Goal: Information Seeking & Learning: Learn about a topic

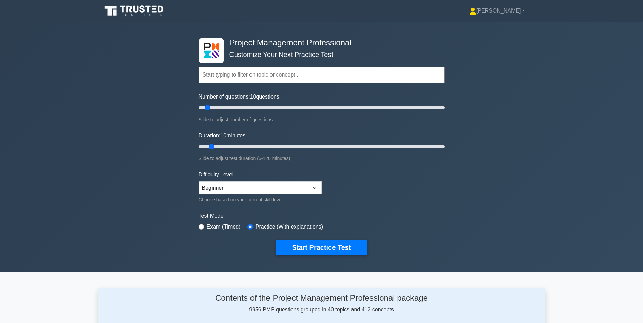
click at [395, 77] on input "text" at bounding box center [322, 75] width 246 height 16
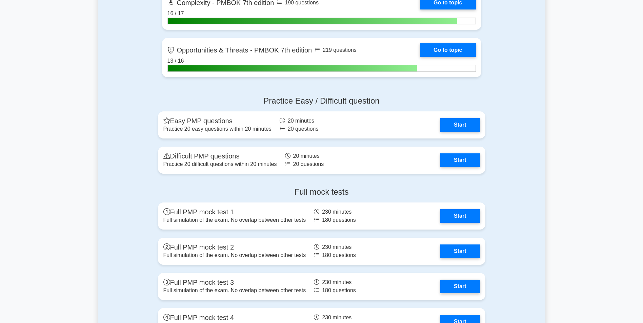
scroll to position [2136, 0]
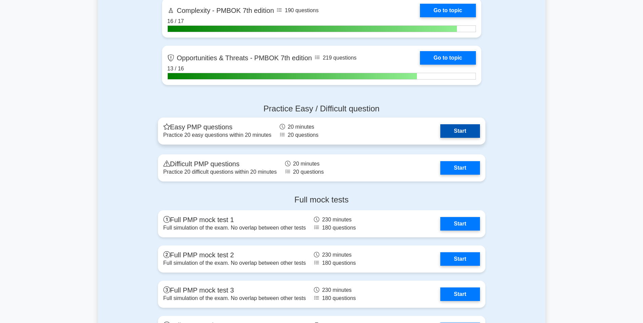
click at [469, 129] on link "Start" at bounding box center [459, 131] width 39 height 14
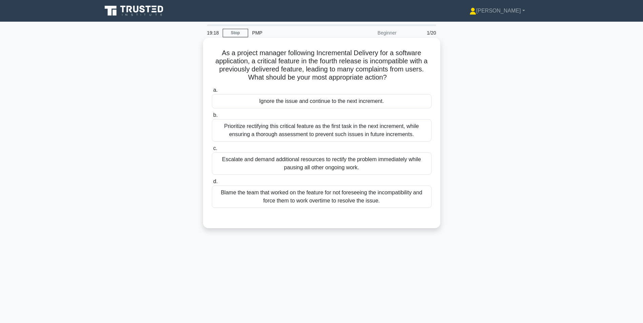
click at [314, 129] on div "Prioritize rectifying this critical feature as the first task in the next incre…" at bounding box center [322, 130] width 220 height 22
click at [212, 118] on input "b. Prioritize rectifying this critical feature as the first task in the next in…" at bounding box center [212, 115] width 0 height 4
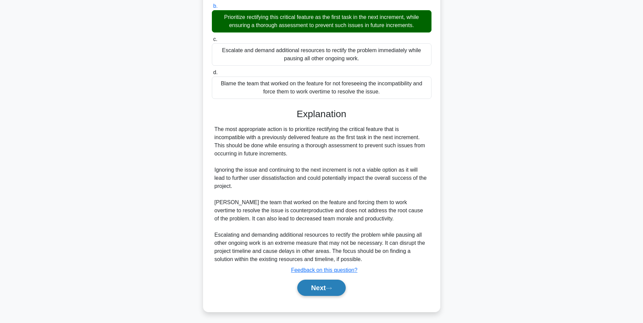
scroll to position [111, 0]
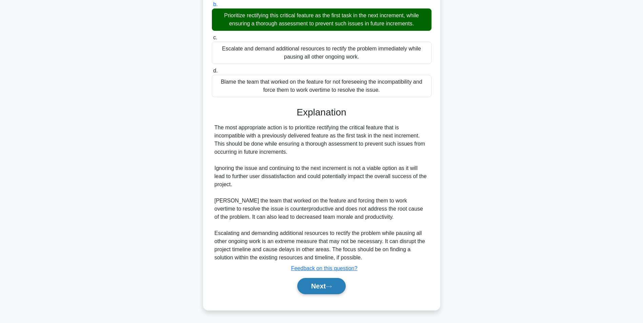
click at [314, 288] on button "Next" at bounding box center [321, 286] width 48 height 16
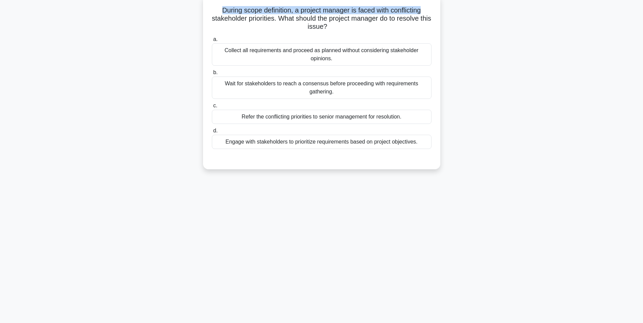
drag, startPoint x: 218, startPoint y: 10, endPoint x: 432, endPoint y: 14, distance: 214.6
click at [432, 14] on div "During scope definition, a project manager is faced with conflicting stakeholde…" at bounding box center [322, 82] width 232 height 169
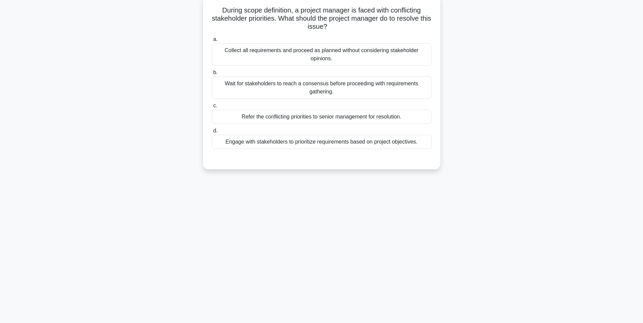
click at [284, 23] on h5 "During scope definition, a project manager is faced with conflicting stakeholde…" at bounding box center [321, 18] width 221 height 25
click at [353, 145] on div "Engage with stakeholders to prioritize requirements based on project objectives." at bounding box center [322, 142] width 220 height 14
click at [212, 133] on input "d. Engage with stakeholders to prioritize requirements based on project objecti…" at bounding box center [212, 131] width 0 height 4
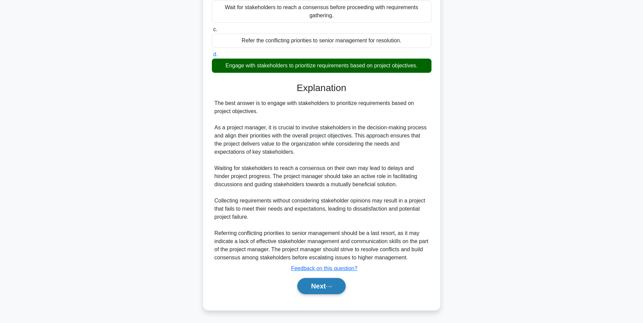
click at [312, 284] on button "Next" at bounding box center [321, 286] width 48 height 16
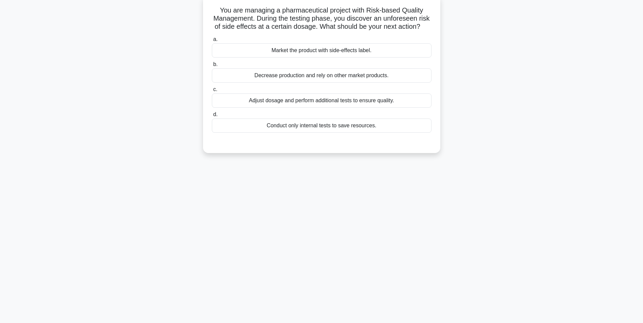
click at [339, 106] on div "Adjust dosage and perform additional tests to ensure quality." at bounding box center [322, 101] width 220 height 14
click at [212, 92] on input "c. Adjust dosage and perform additional tests to ensure quality." at bounding box center [212, 89] width 0 height 4
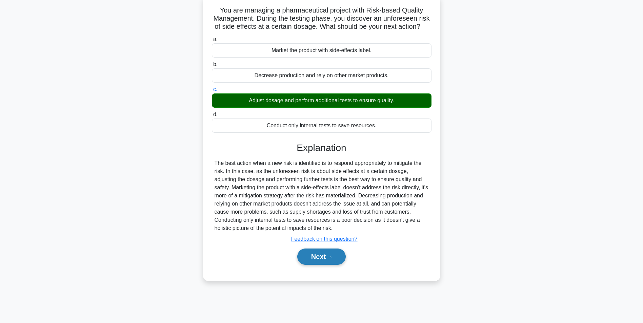
click at [305, 265] on button "Next" at bounding box center [321, 257] width 48 height 16
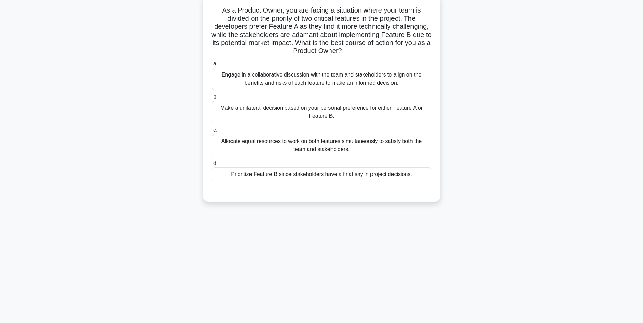
click at [312, 79] on div "Engage in a collaborative discussion with the team and stakeholders to align on…" at bounding box center [322, 79] width 220 height 22
click at [212, 66] on input "a. Engage in a collaborative discussion with the team and stakeholders to align…" at bounding box center [212, 64] width 0 height 4
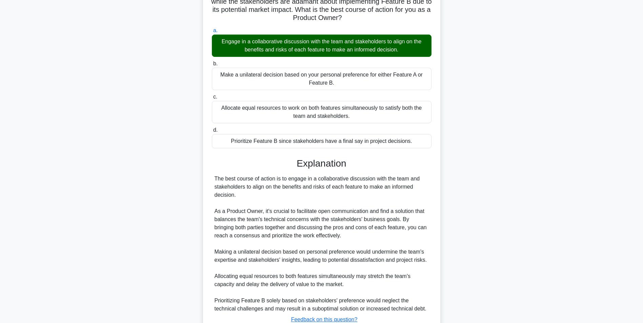
scroll to position [127, 0]
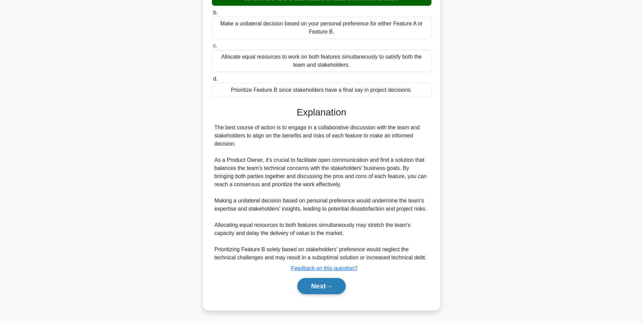
click at [314, 293] on button "Next" at bounding box center [321, 286] width 48 height 16
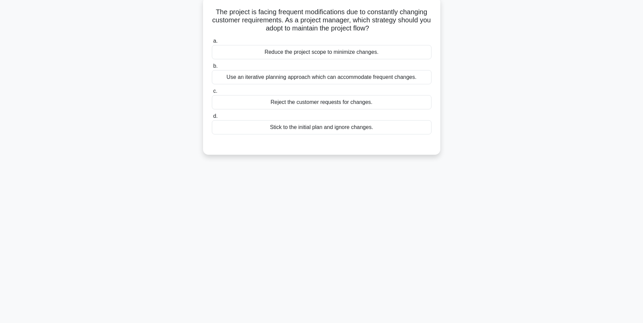
scroll to position [43, 0]
click at [319, 73] on div "Use an iterative planning approach which can accommodate frequent changes." at bounding box center [322, 75] width 220 height 14
click at [212, 67] on input "b. Use an iterative planning approach which can accommodate frequent changes." at bounding box center [212, 64] width 0 height 4
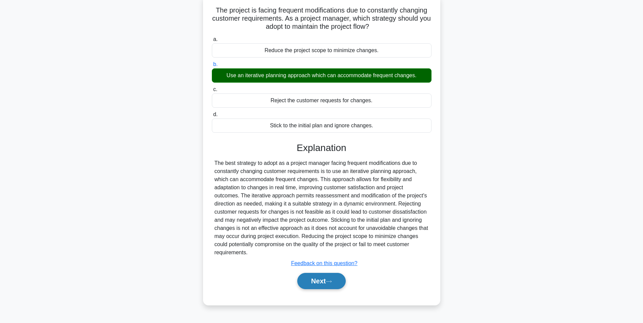
click at [318, 281] on button "Next" at bounding box center [321, 281] width 48 height 16
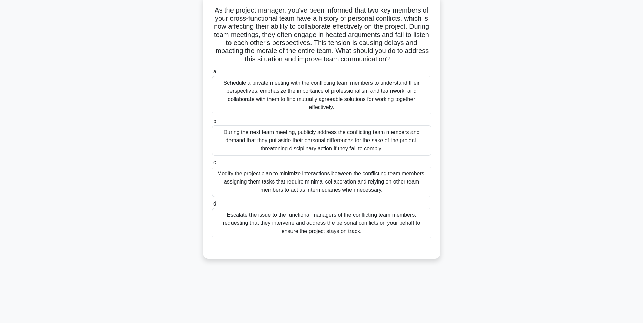
click at [343, 94] on div "Schedule a private meeting with the conflicting team members to understand thei…" at bounding box center [322, 95] width 220 height 39
click at [212, 74] on input "a. Schedule a private meeting with the conflicting team members to understand t…" at bounding box center [212, 72] width 0 height 4
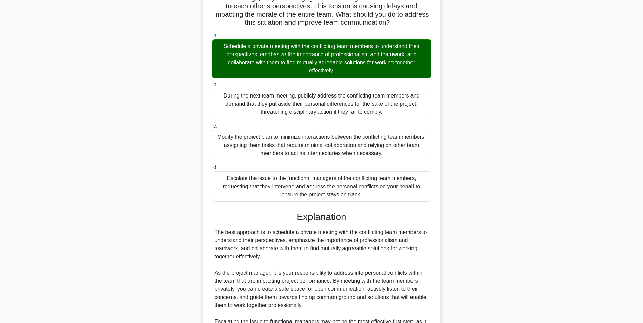
scroll to position [178, 0]
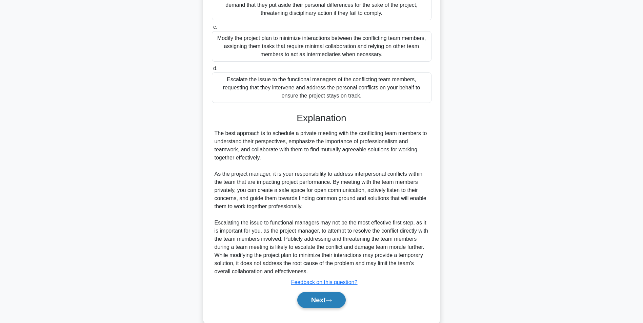
click at [311, 301] on button "Next" at bounding box center [321, 300] width 48 height 16
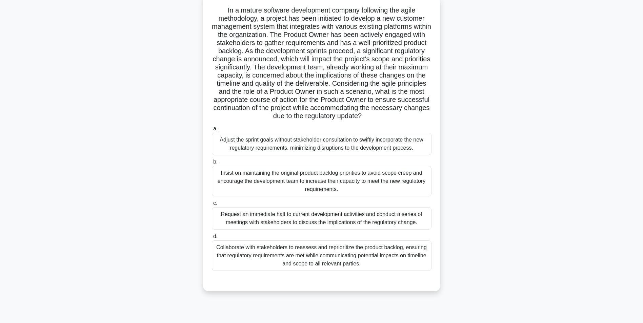
click at [279, 256] on div "Collaborate with stakeholders to reassess and reprioritize the product backlog,…" at bounding box center [322, 256] width 220 height 31
click at [212, 239] on input "d. Collaborate with stakeholders to reassess and reprioritize the product backl…" at bounding box center [212, 237] width 0 height 4
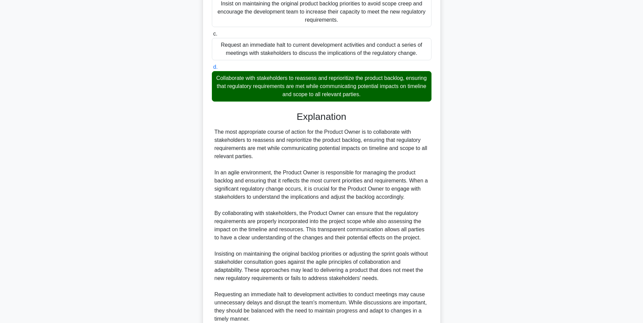
scroll to position [274, 0]
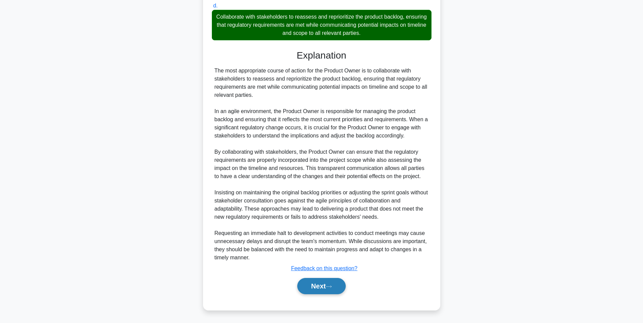
click at [306, 286] on button "Next" at bounding box center [321, 286] width 48 height 16
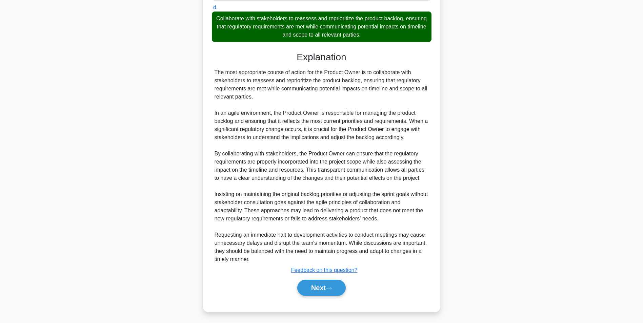
scroll to position [43, 0]
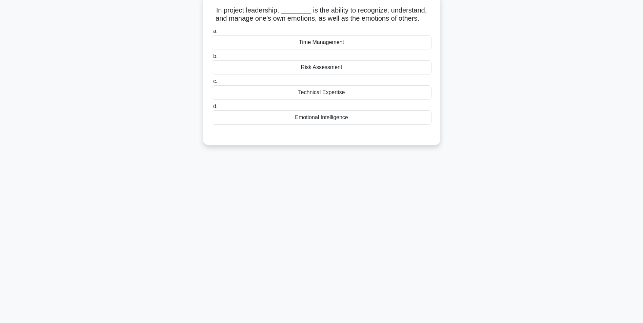
click at [327, 120] on div "Emotional Intelligence" at bounding box center [322, 118] width 220 height 14
click at [212, 109] on input "d. Emotional Intelligence" at bounding box center [212, 106] width 0 height 4
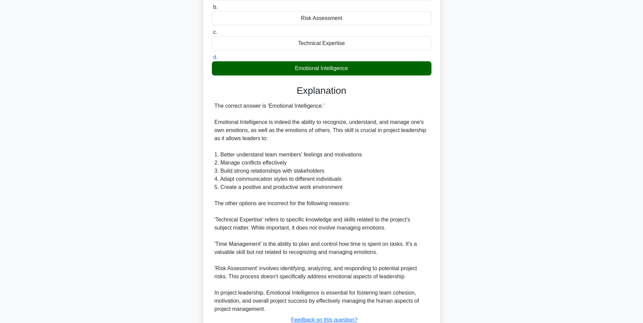
scroll to position [144, 0]
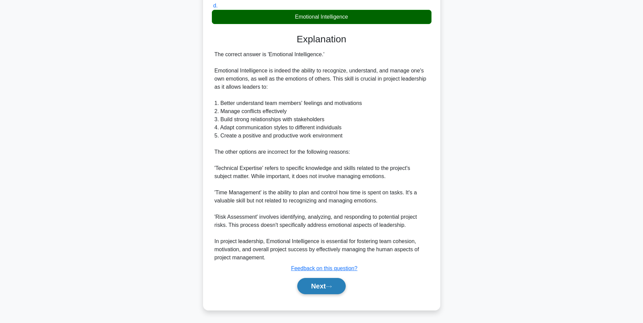
click at [313, 284] on button "Next" at bounding box center [321, 286] width 48 height 16
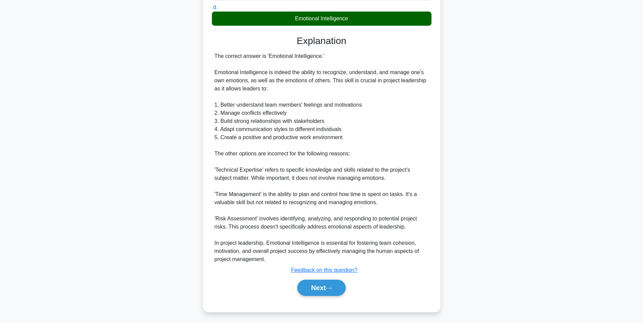
scroll to position [43, 0]
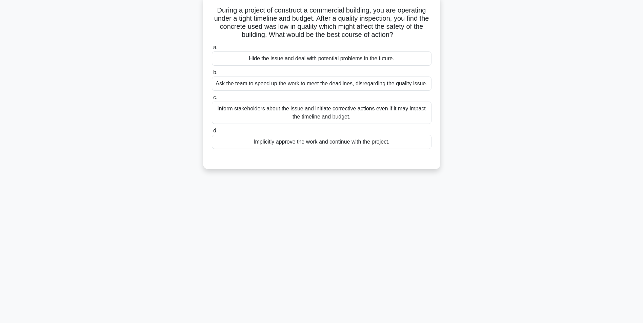
click at [312, 110] on div "Inform stakeholders about the issue and initiate corrective actions even if it …" at bounding box center [322, 113] width 220 height 22
click at [212, 100] on input "c. Inform stakeholders about the issue and initiate corrective actions even if …" at bounding box center [212, 98] width 0 height 4
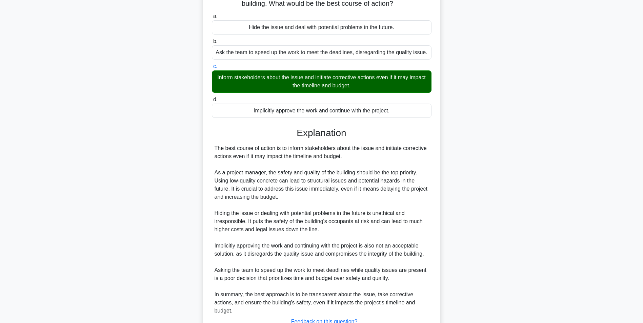
scroll to position [127, 0]
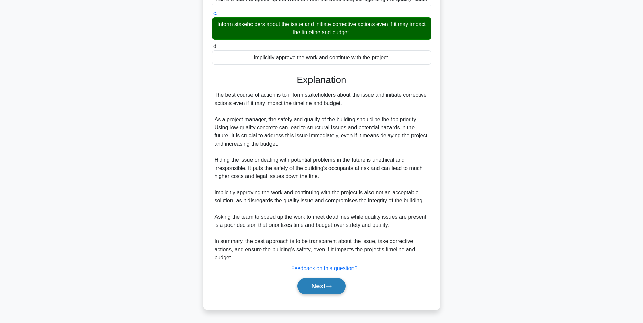
click at [318, 283] on button "Next" at bounding box center [321, 286] width 48 height 16
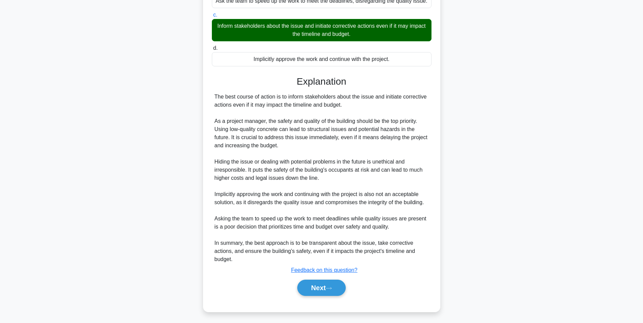
scroll to position [43, 0]
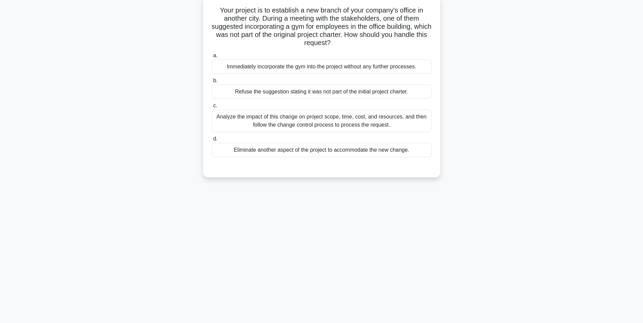
click at [304, 122] on div "Analyze the impact of this change on project scope, time, cost, and resources, …" at bounding box center [322, 121] width 220 height 22
click at [212, 108] on input "c. Analyze the impact of this change on project scope, time, cost, and resource…" at bounding box center [212, 106] width 0 height 4
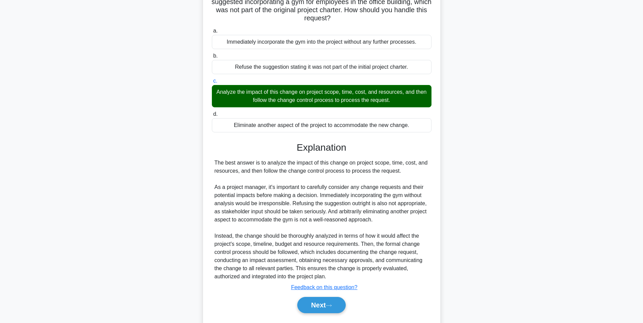
scroll to position [87, 0]
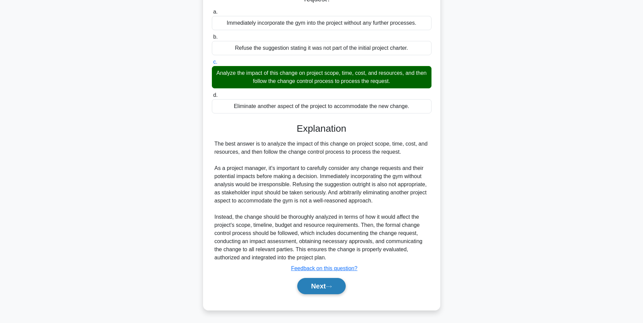
click at [320, 285] on button "Next" at bounding box center [321, 286] width 48 height 16
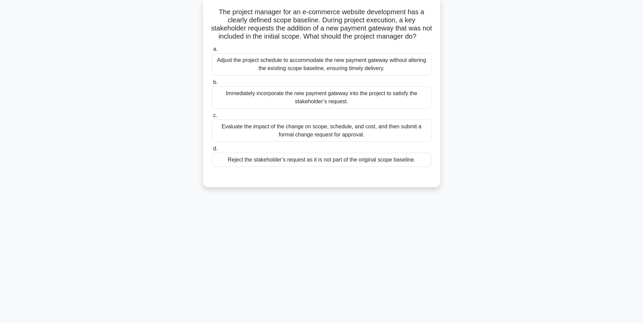
scroll to position [43, 0]
click at [332, 137] on div "Evaluate the impact of the change on scope, schedule, and cost, and then submit…" at bounding box center [322, 129] width 220 height 22
click at [212, 116] on input "c. Evaluate the impact of the change on scope, schedule, and cost, and then sub…" at bounding box center [212, 114] width 0 height 4
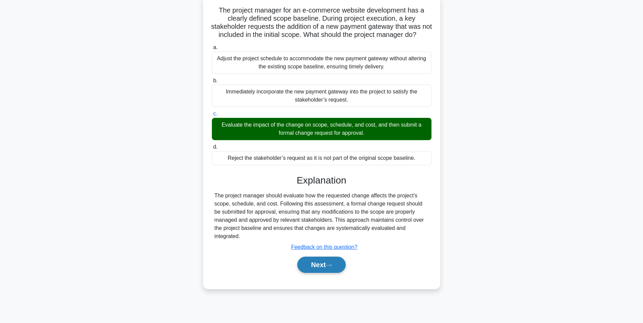
click at [315, 273] on button "Next" at bounding box center [321, 265] width 48 height 16
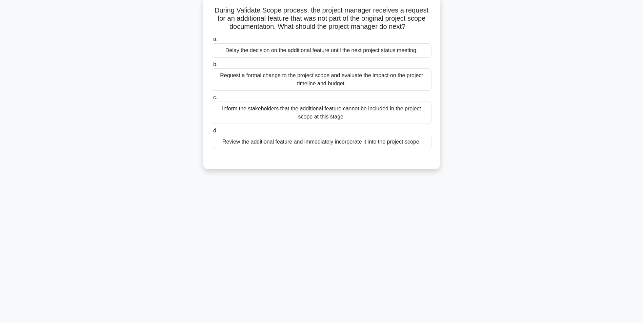
click at [339, 83] on div "Request a formal change to the project scope and evaluate the impact on the pro…" at bounding box center [322, 79] width 220 height 22
click at [212, 67] on input "b. Request a formal change to the project scope and evaluate the impact on the …" at bounding box center [212, 64] width 0 height 4
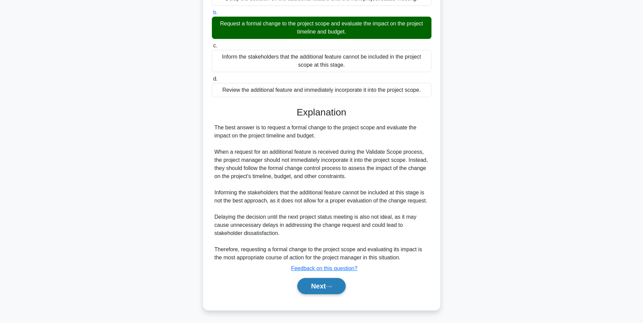
click at [324, 287] on button "Next" at bounding box center [321, 286] width 48 height 16
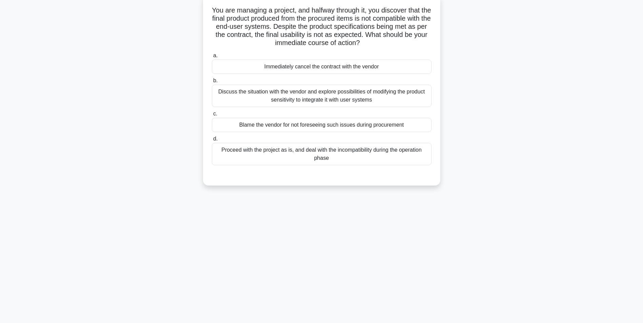
click at [309, 99] on div "Discuss the situation with the vendor and explore possibilities of modifying th…" at bounding box center [322, 96] width 220 height 22
click at [212, 83] on input "b. Discuss the situation with the vendor and explore possibilities of modifying…" at bounding box center [212, 81] width 0 height 4
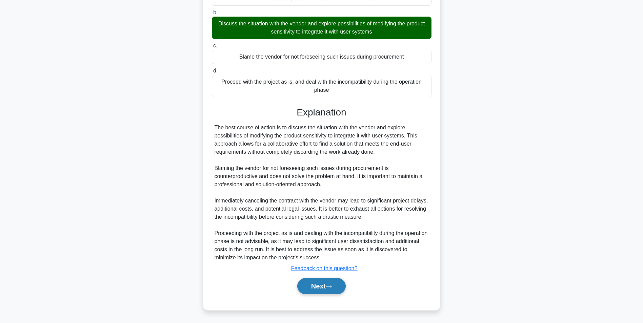
click at [323, 286] on button "Next" at bounding box center [321, 286] width 48 height 16
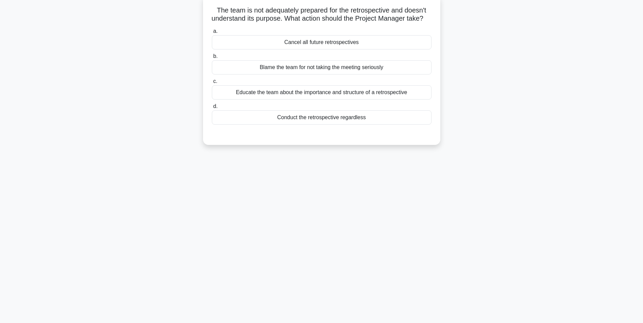
click at [345, 100] on div "Educate the team about the importance and structure of a retrospective" at bounding box center [322, 92] width 220 height 14
click at [212, 84] on input "c. Educate the team about the importance and structure of a retrospective" at bounding box center [212, 81] width 0 height 4
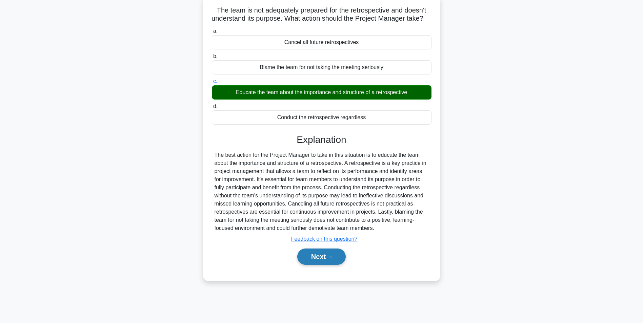
click at [315, 265] on button "Next" at bounding box center [321, 257] width 48 height 16
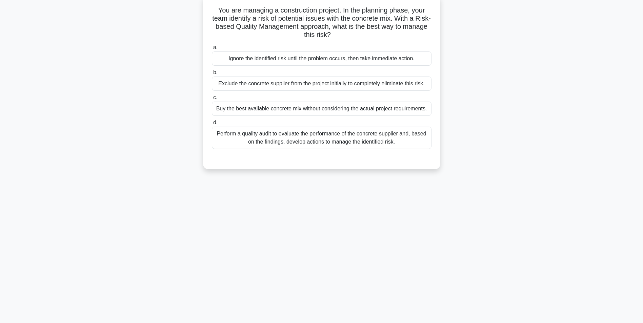
click at [340, 138] on div "Perform a quality audit to evaluate the performance of the concrete supplier an…" at bounding box center [322, 138] width 220 height 22
click at [212, 125] on input "d. Perform a quality audit to evaluate the performance of the concrete supplier…" at bounding box center [212, 123] width 0 height 4
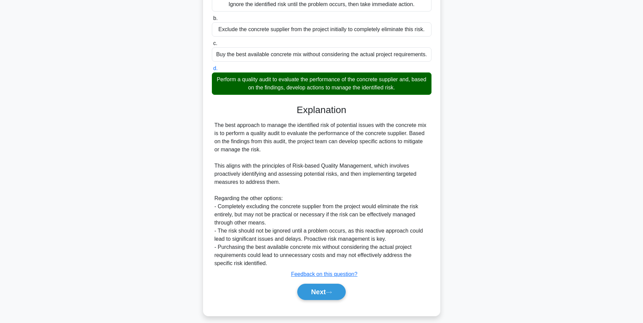
scroll to position [103, 0]
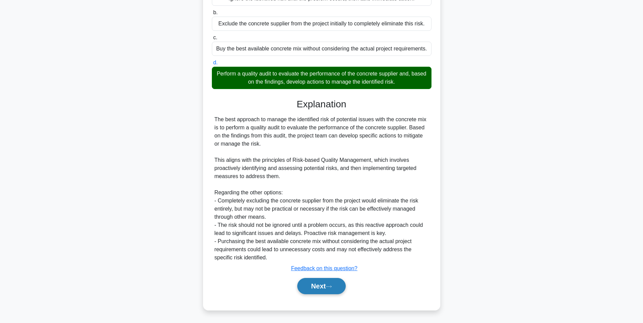
click at [317, 284] on button "Next" at bounding box center [321, 286] width 48 height 16
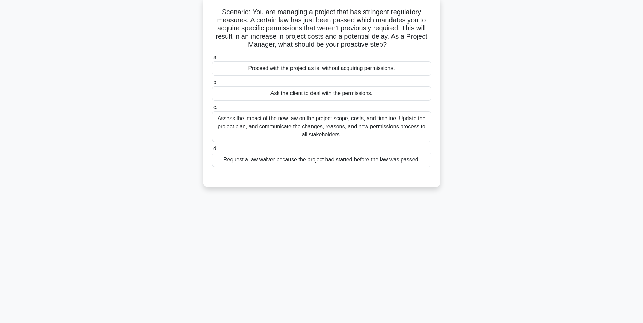
scroll to position [43, 0]
click at [322, 130] on div "Assess the impact of the new law on the project scope, costs, and timeline. Upd…" at bounding box center [322, 125] width 220 height 31
click at [212, 108] on input "c. Assess the impact of the new law on the project scope, costs, and timeline. …" at bounding box center [212, 106] width 0 height 4
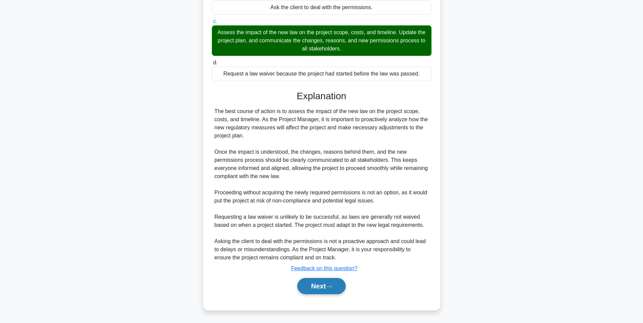
click at [318, 287] on button "Next" at bounding box center [321, 286] width 48 height 16
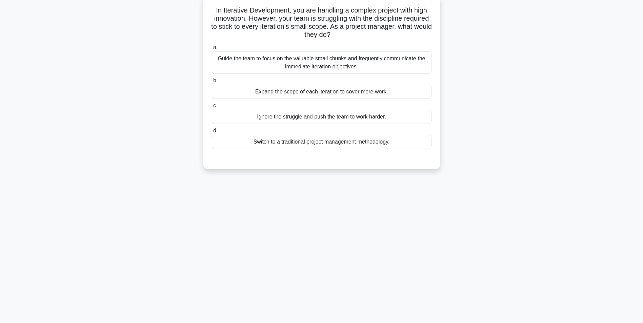
click at [311, 66] on div "Guide the team to focus on the valuable small chunks and frequently communicate…" at bounding box center [322, 63] width 220 height 22
click at [212, 50] on input "a. Guide the team to focus on the valuable small chunks and frequently communic…" at bounding box center [212, 47] width 0 height 4
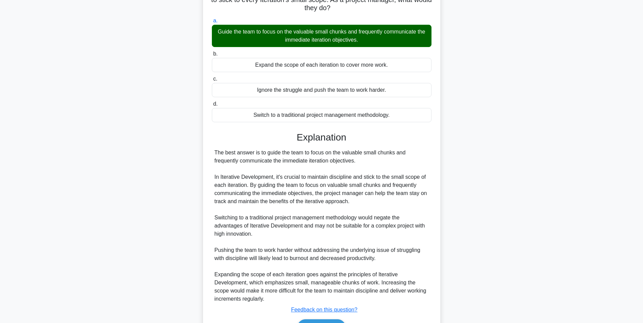
scroll to position [111, 0]
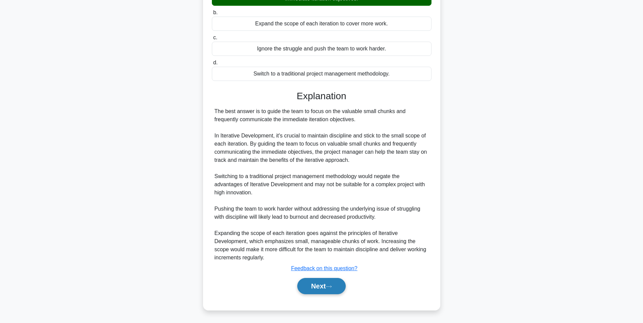
click at [311, 285] on button "Next" at bounding box center [321, 286] width 48 height 16
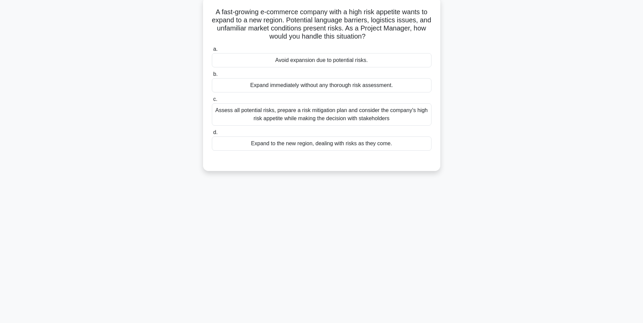
scroll to position [43, 0]
click at [340, 117] on div "Assess all potential risks, prepare a risk mitigation plan and consider the com…" at bounding box center [322, 113] width 220 height 22
click at [212, 100] on input "c. Assess all potential risks, prepare a risk mitigation plan and consider the …" at bounding box center [212, 98] width 0 height 4
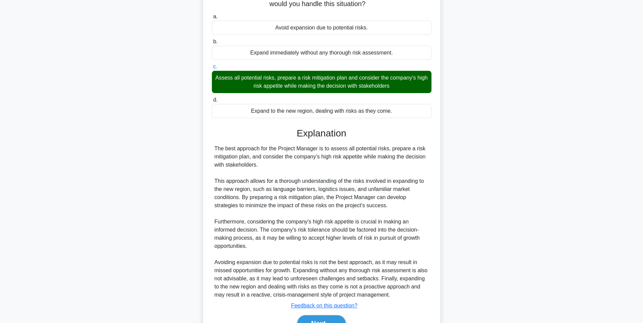
scroll to position [111, 0]
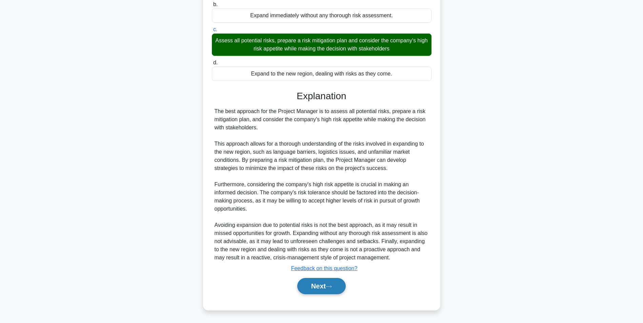
click at [318, 284] on button "Next" at bounding box center [321, 286] width 48 height 16
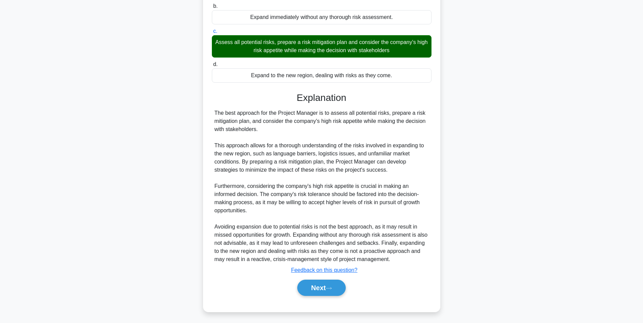
scroll to position [43, 0]
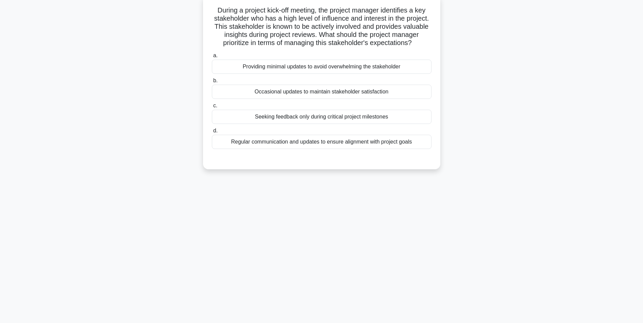
click at [316, 149] on div "Regular communication and updates to ensure alignment with project goals" at bounding box center [322, 142] width 220 height 14
click at [212, 133] on input "d. Regular communication and updates to ensure alignment with project goals" at bounding box center [212, 131] width 0 height 4
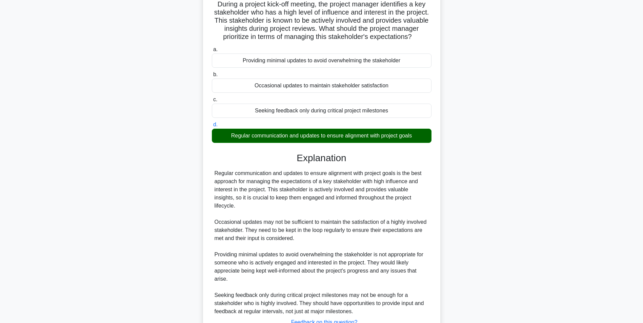
scroll to position [103, 0]
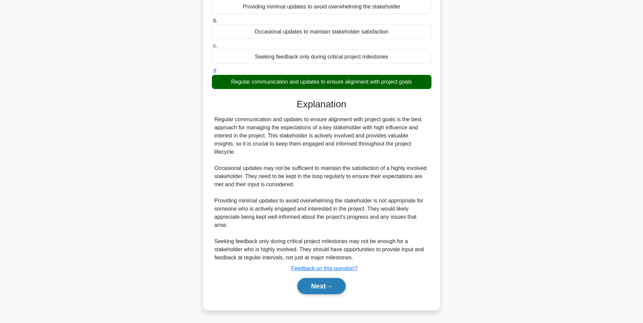
click at [310, 284] on button "Next" at bounding box center [321, 286] width 48 height 16
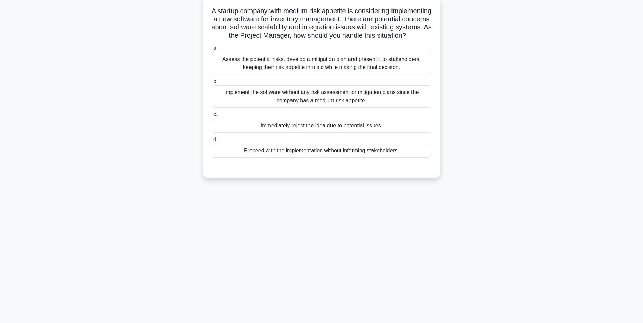
scroll to position [43, 0]
click at [300, 74] on div "Assess the potential risks, develop a mitigation plan and present it to stakeho…" at bounding box center [322, 63] width 220 height 22
click at [212, 50] on input "a. Assess the potential risks, develop a mitigation plan and present it to stak…" at bounding box center [212, 47] width 0 height 4
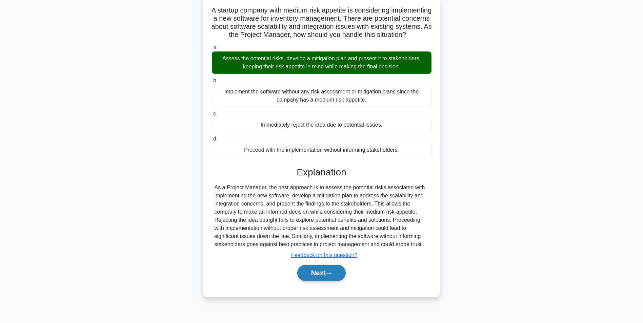
click at [319, 281] on button "Next" at bounding box center [321, 273] width 48 height 16
click at [315, 280] on button "Next" at bounding box center [321, 273] width 48 height 16
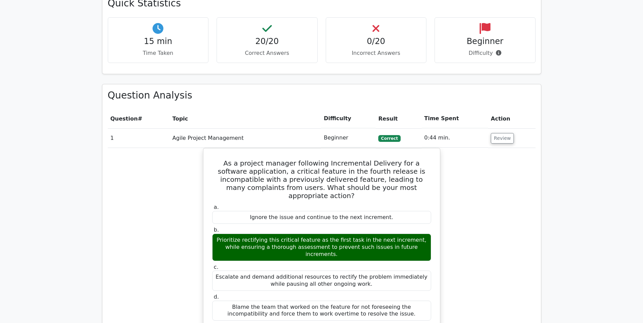
scroll to position [339, 0]
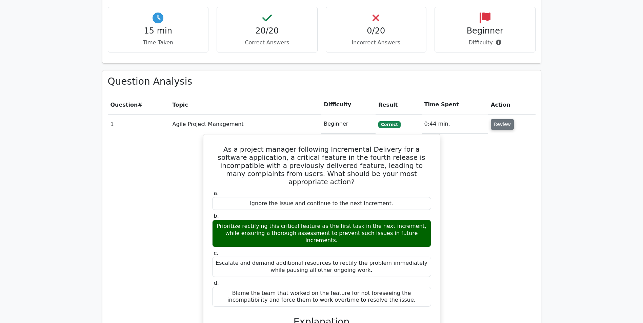
click at [498, 128] on button "Review" at bounding box center [502, 124] width 23 height 11
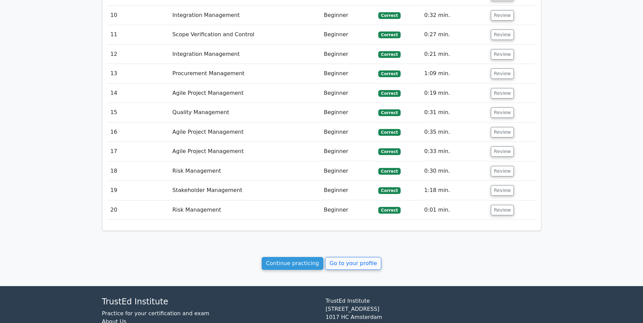
scroll to position [644, 0]
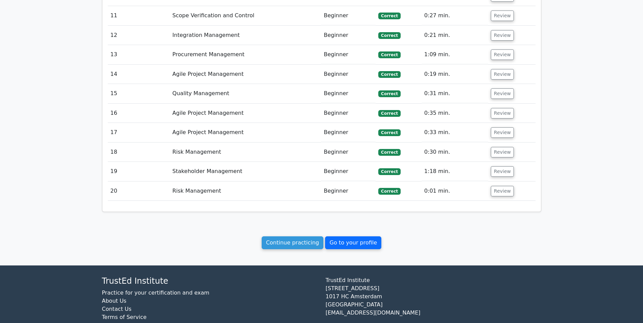
click at [355, 245] on link "Go to your profile" at bounding box center [353, 243] width 56 height 13
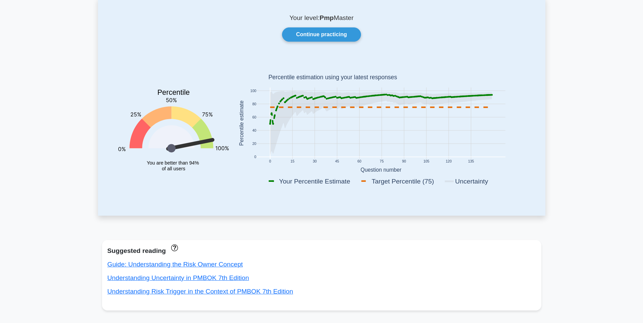
scroll to position [34, 0]
